Goal: Task Accomplishment & Management: Use online tool/utility

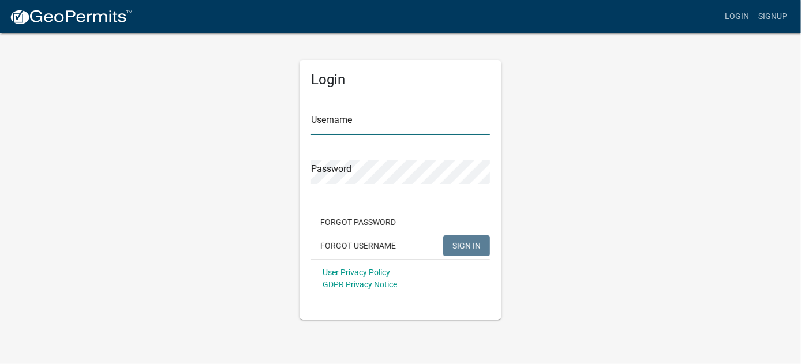
type input "mdambek"
click at [465, 241] on span "SIGN IN" at bounding box center [467, 245] width 28 height 9
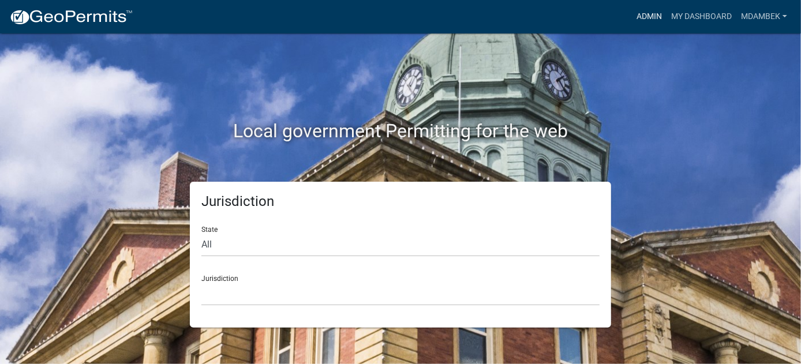
drag, startPoint x: 646, startPoint y: 13, endPoint x: 625, endPoint y: 22, distance: 22.5
click at [646, 13] on link "Admin" at bounding box center [649, 17] width 35 height 22
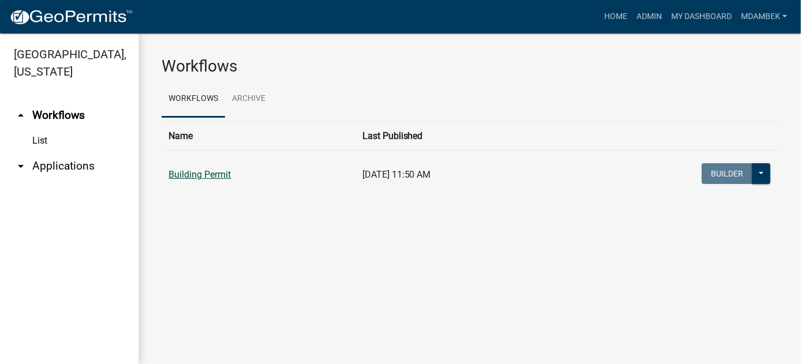
click at [222, 171] on link "Building Permit" at bounding box center [200, 174] width 62 height 11
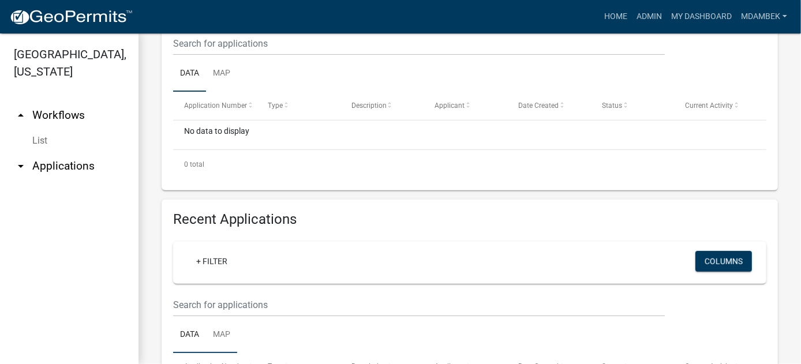
scroll to position [346, 0]
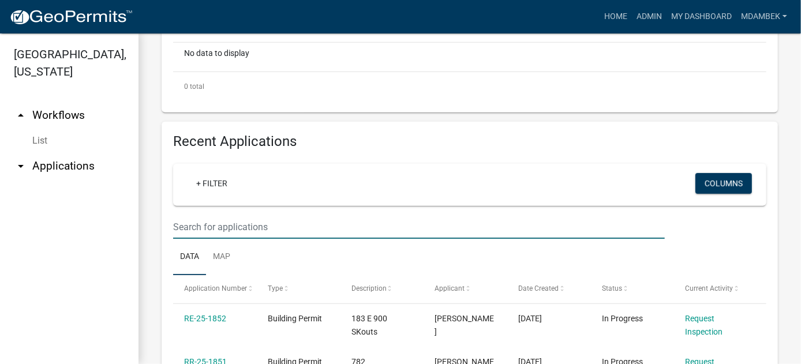
click at [196, 239] on input "text" at bounding box center [419, 227] width 492 height 24
paste input "64-08-02-200-006.000-019"
type input "64-08-02-200-006.000-019"
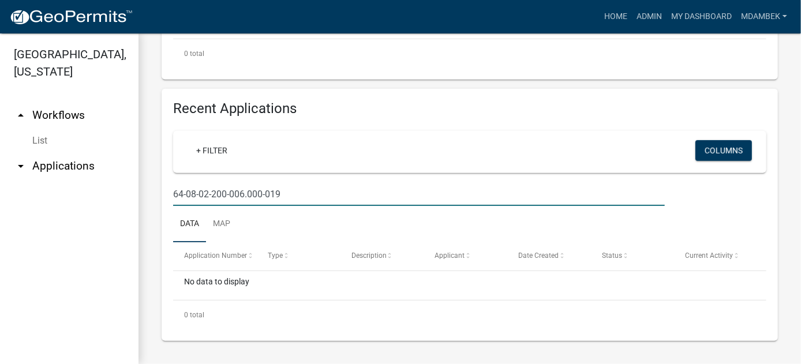
scroll to position [417, 0]
drag, startPoint x: 303, startPoint y: 192, endPoint x: 131, endPoint y: 204, distance: 172.5
click at [131, 204] on div "[GEOGRAPHIC_DATA], [US_STATE] arrow_drop_up Workflows List arrow_drop_down Appl…" at bounding box center [400, 198] width 801 height 331
type input "\"
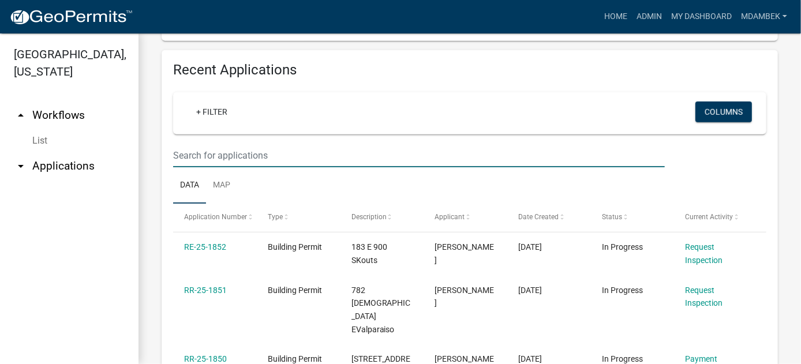
click at [551, 167] on input "text" at bounding box center [419, 156] width 492 height 24
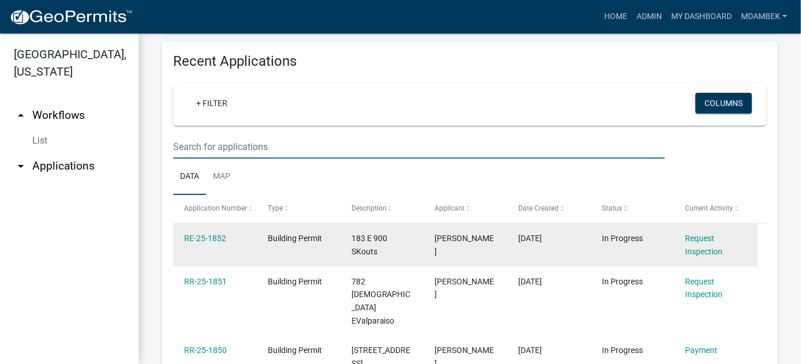
scroll to position [360, 0]
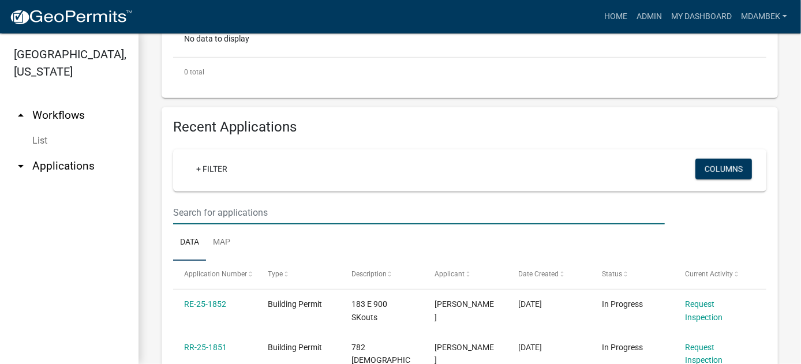
paste input "586 N 625 W"
type input "586 N 625 W"
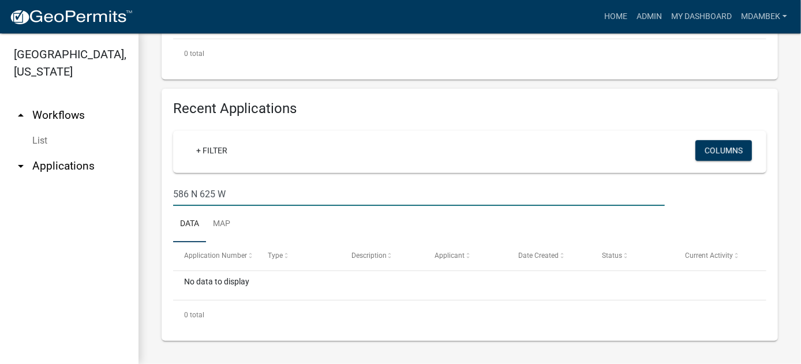
scroll to position [417, 0]
drag, startPoint x: 20, startPoint y: 146, endPoint x: 36, endPoint y: 161, distance: 21.6
click at [20, 159] on icon "arrow_drop_down" at bounding box center [21, 166] width 14 height 14
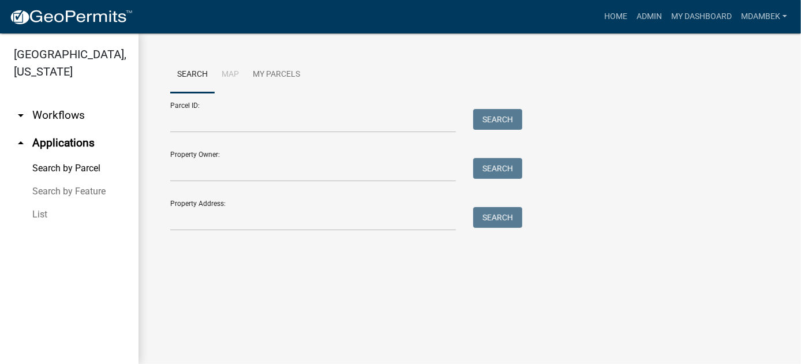
click at [80, 157] on link "Search by Parcel" at bounding box center [69, 168] width 139 height 23
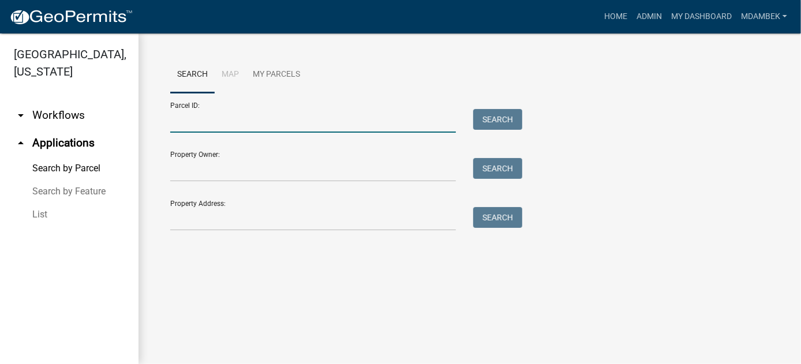
click at [199, 125] on input "Parcel ID:" at bounding box center [313, 121] width 286 height 24
type input "64-08-27-178-002.000-019"
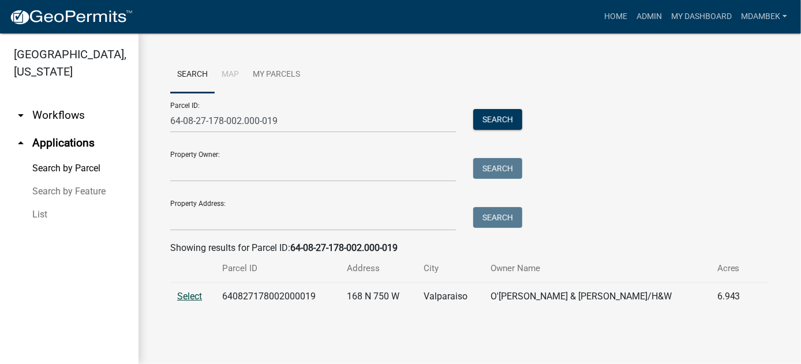
click at [191, 293] on span "Select" at bounding box center [189, 296] width 25 height 11
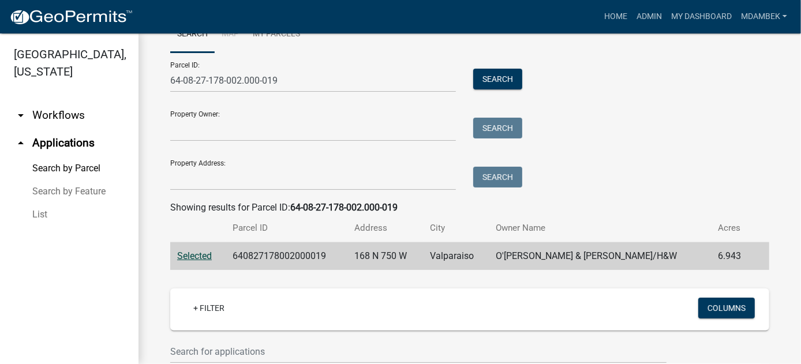
scroll to position [34, 0]
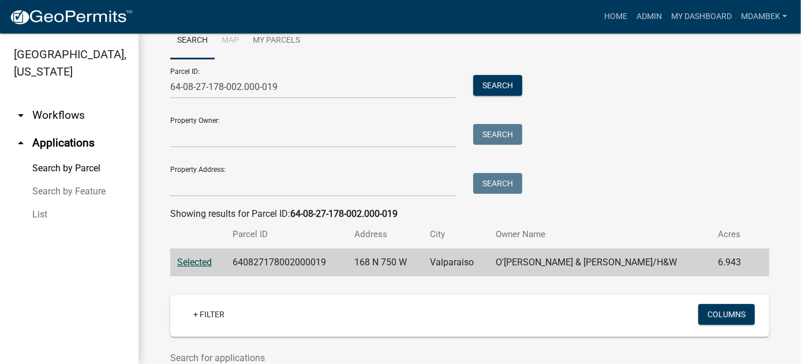
click at [202, 261] on span "Selected" at bounding box center [194, 262] width 35 height 11
click at [195, 262] on span "Selected" at bounding box center [194, 262] width 35 height 11
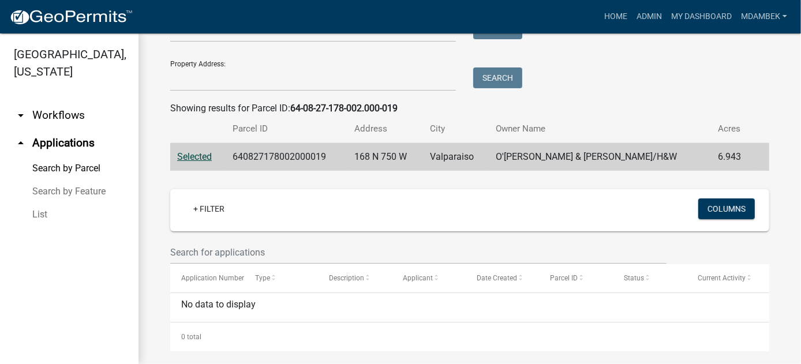
scroll to position [150, 0]
